Goal: Task Accomplishment & Management: Manage account settings

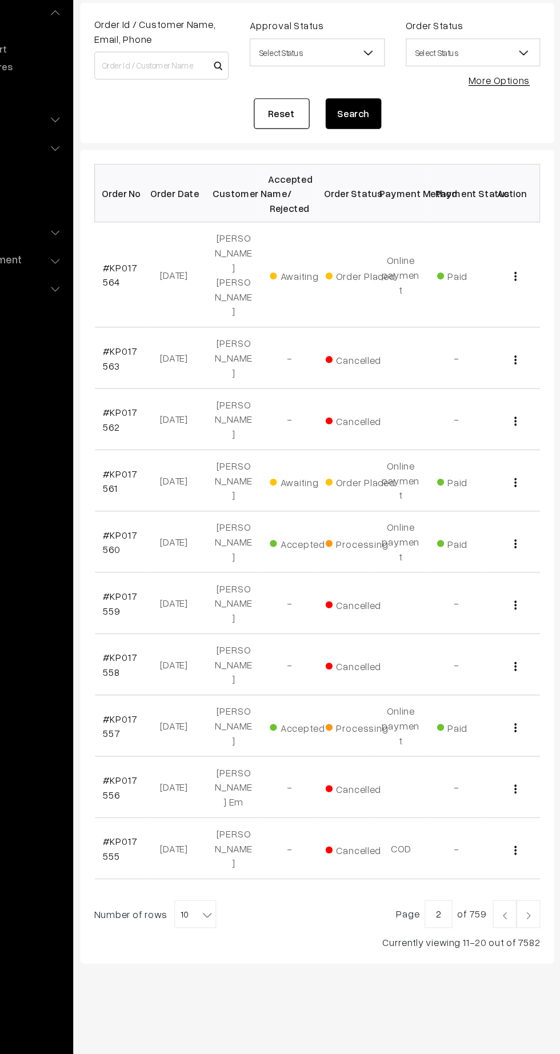
click at [193, 485] on link "#KP017561" at bounding box center [193, 496] width 28 height 22
click at [502, 840] on link at bounding box center [507, 851] width 19 height 23
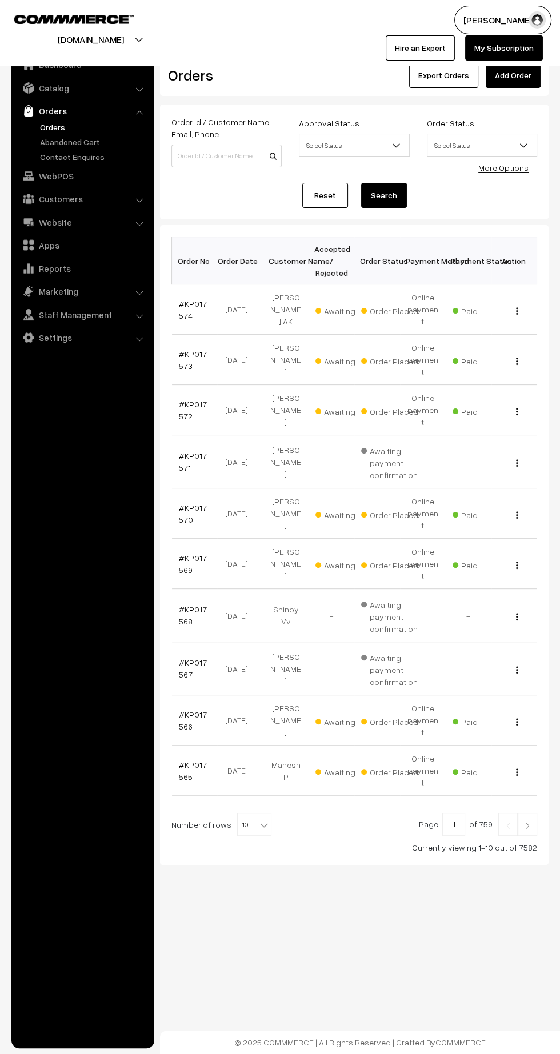
click at [186, 709] on link "#KP017566" at bounding box center [193, 720] width 28 height 22
click at [191, 553] on link "#KP017569" at bounding box center [193, 564] width 28 height 22
click at [182, 503] on link "#KP017570" at bounding box center [193, 514] width 28 height 22
click at [191, 399] on link "#KP017572" at bounding box center [193, 410] width 28 height 22
click at [182, 349] on link "#KP017573" at bounding box center [193, 360] width 28 height 22
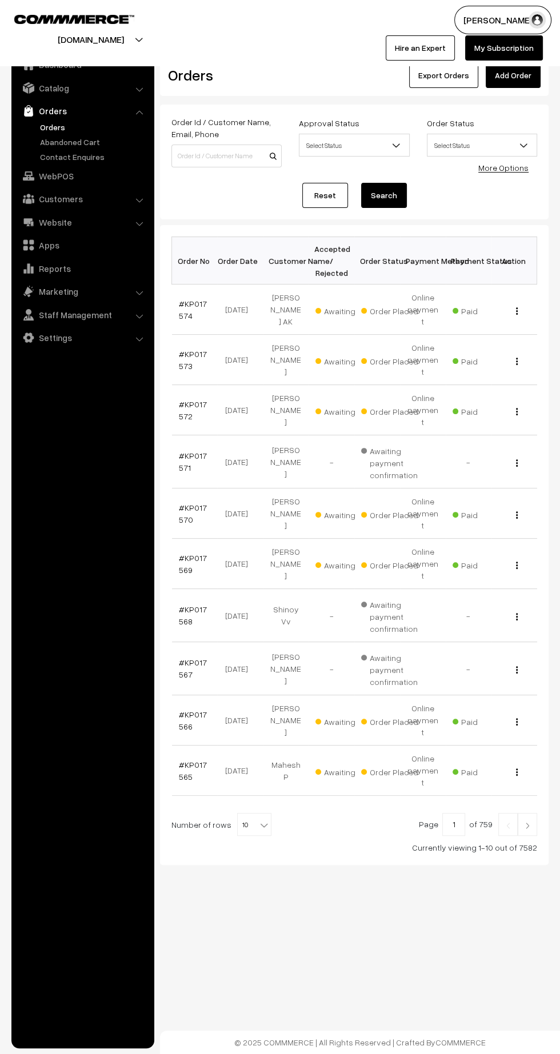
click at [189, 349] on link "#KP017573" at bounding box center [193, 360] width 28 height 22
click at [182, 307] on link "#KP017574" at bounding box center [193, 310] width 28 height 22
